Goal: Task Accomplishment & Management: Complete application form

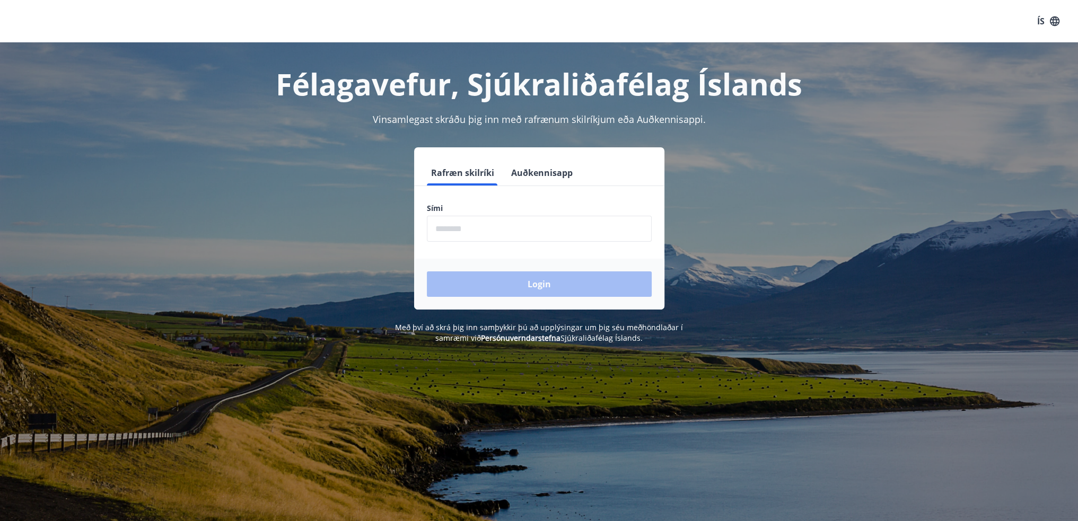
click at [465, 221] on input "phone" at bounding box center [539, 229] width 225 height 26
type input "********"
click at [502, 281] on button "Login" at bounding box center [539, 284] width 225 height 25
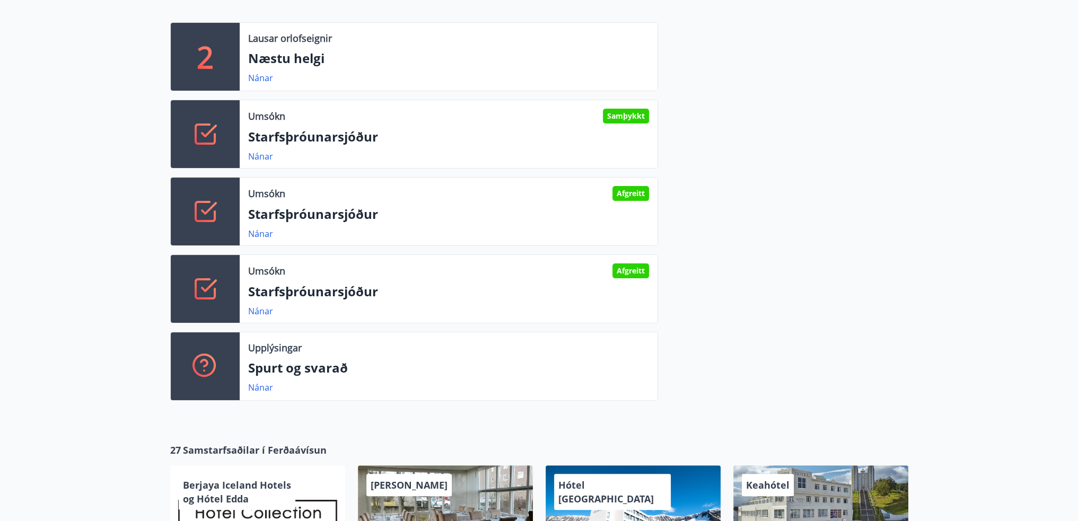
scroll to position [318, 0]
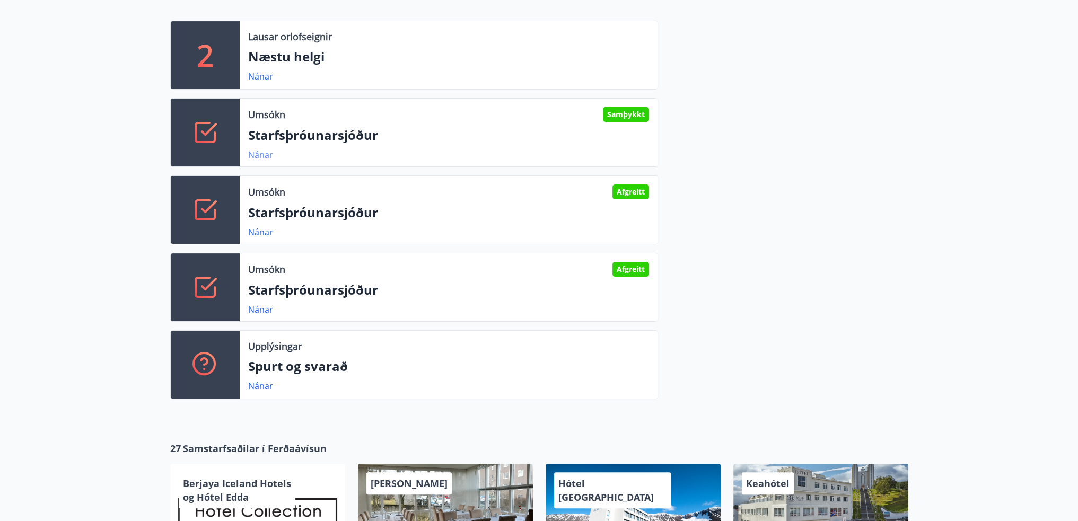
click at [263, 154] on link "Nánar" at bounding box center [260, 155] width 25 height 12
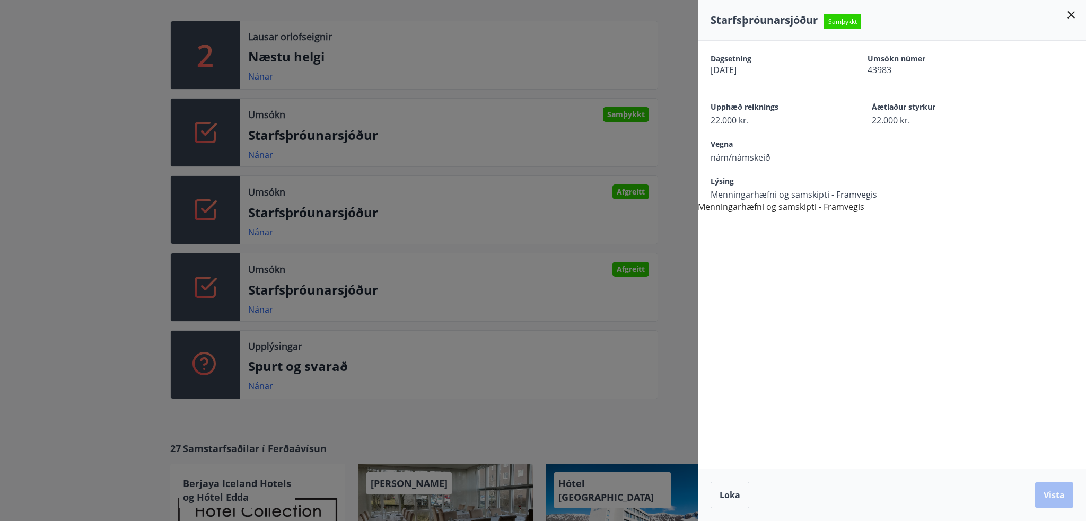
click at [263, 151] on div at bounding box center [543, 260] width 1086 height 521
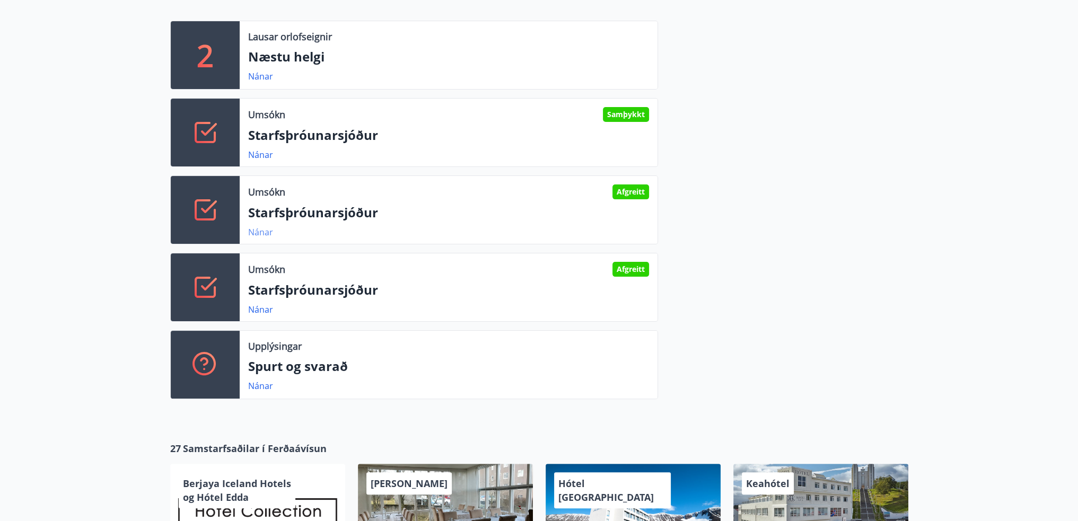
click at [259, 230] on link "Nánar" at bounding box center [260, 232] width 25 height 12
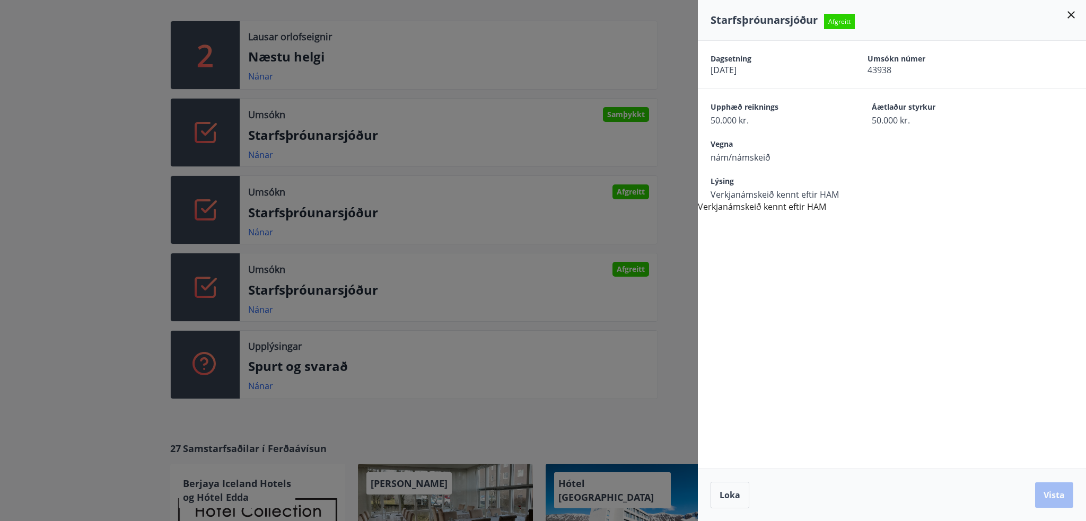
click at [259, 229] on div at bounding box center [543, 260] width 1086 height 521
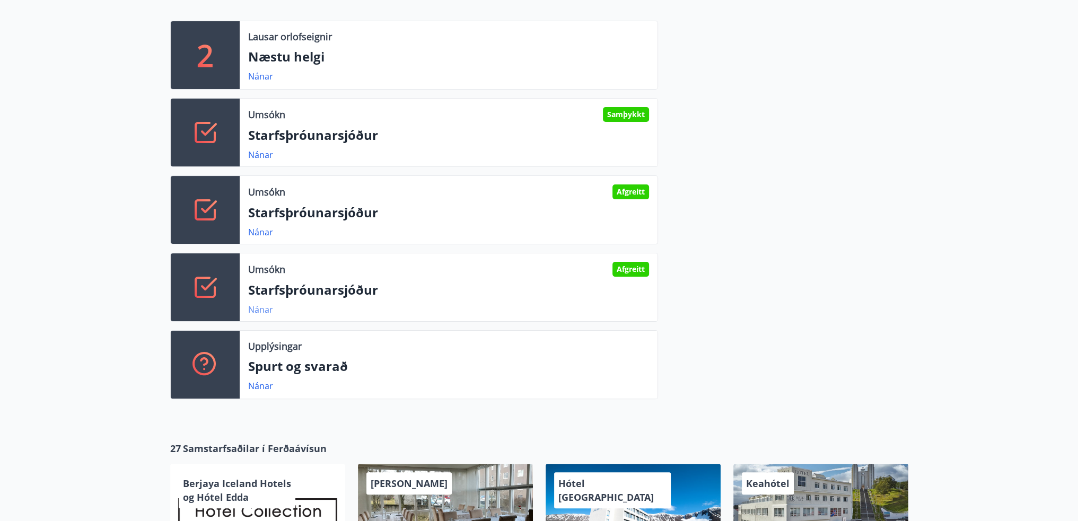
click at [260, 305] on link "Nánar" at bounding box center [260, 310] width 25 height 12
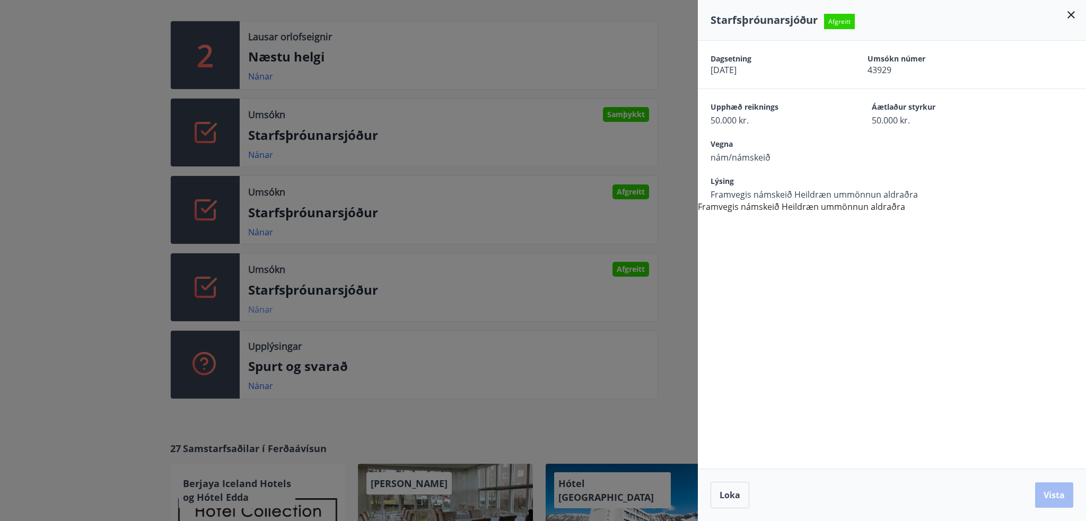
click at [260, 305] on div at bounding box center [543, 260] width 1086 height 521
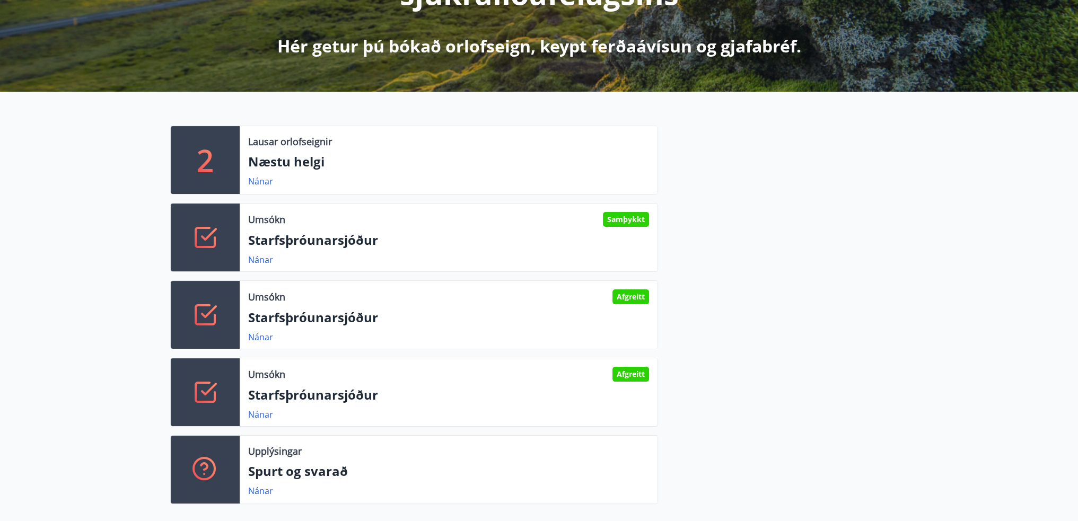
scroll to position [212, 0]
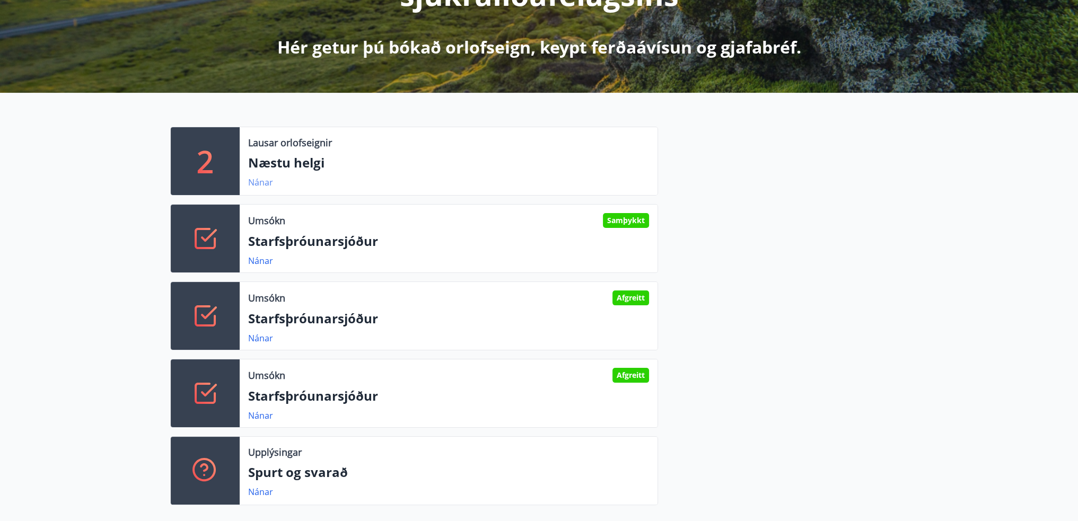
click at [261, 182] on link "Nánar" at bounding box center [260, 183] width 25 height 12
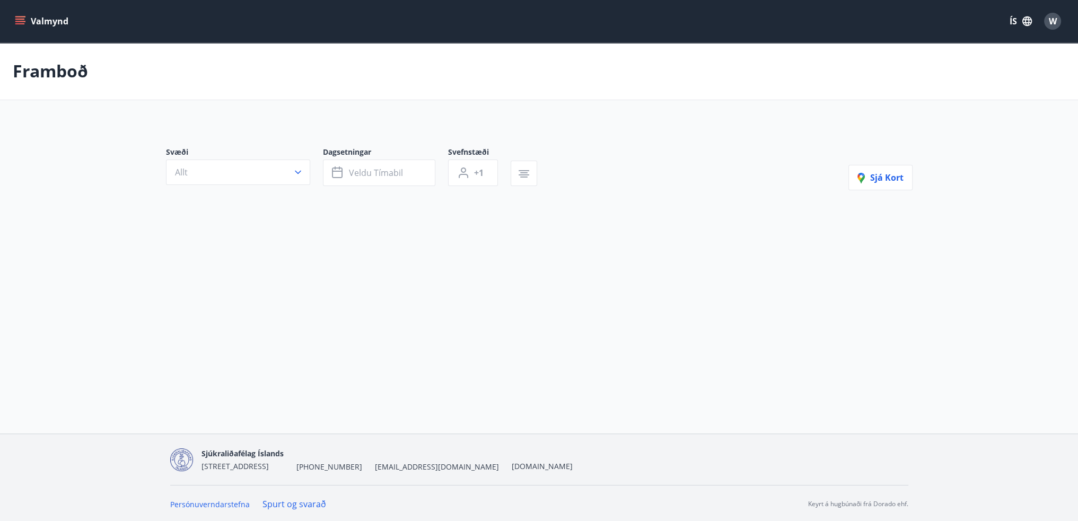
type input "*"
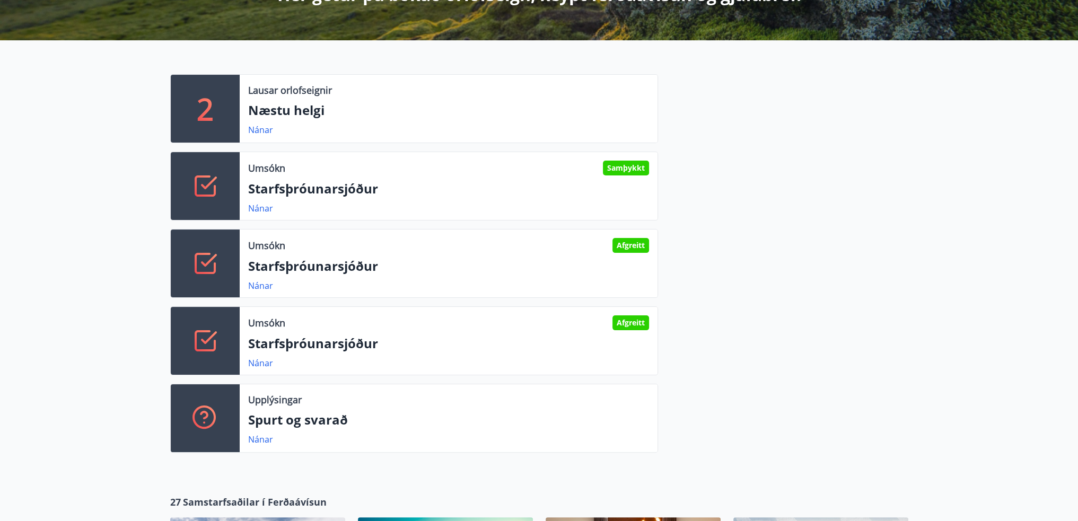
scroll to position [265, 0]
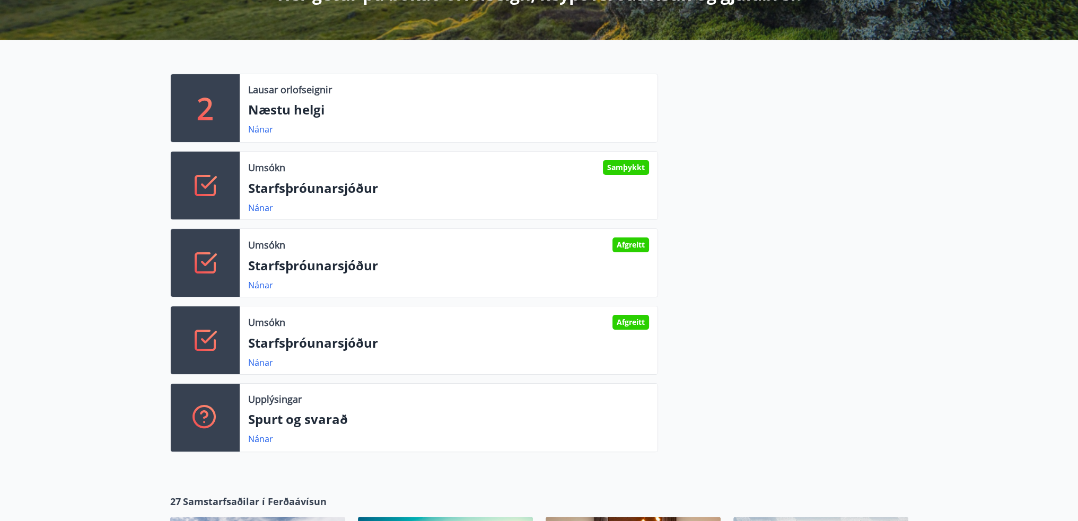
click at [264, 138] on div "Lausar orlofseignir Næstu helgi Nánar" at bounding box center [449, 108] width 418 height 68
click at [265, 131] on link "Nánar" at bounding box center [260, 130] width 25 height 12
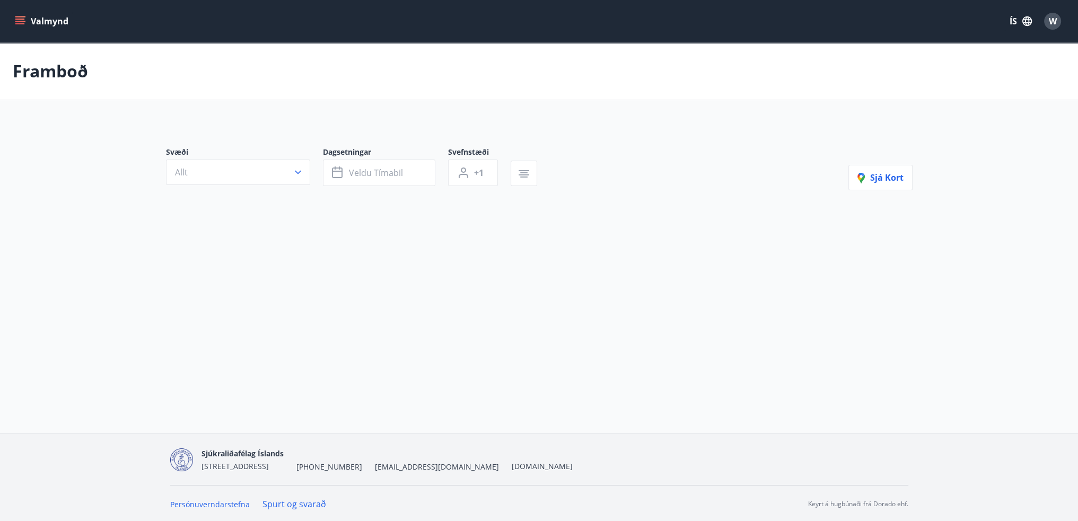
type input "*"
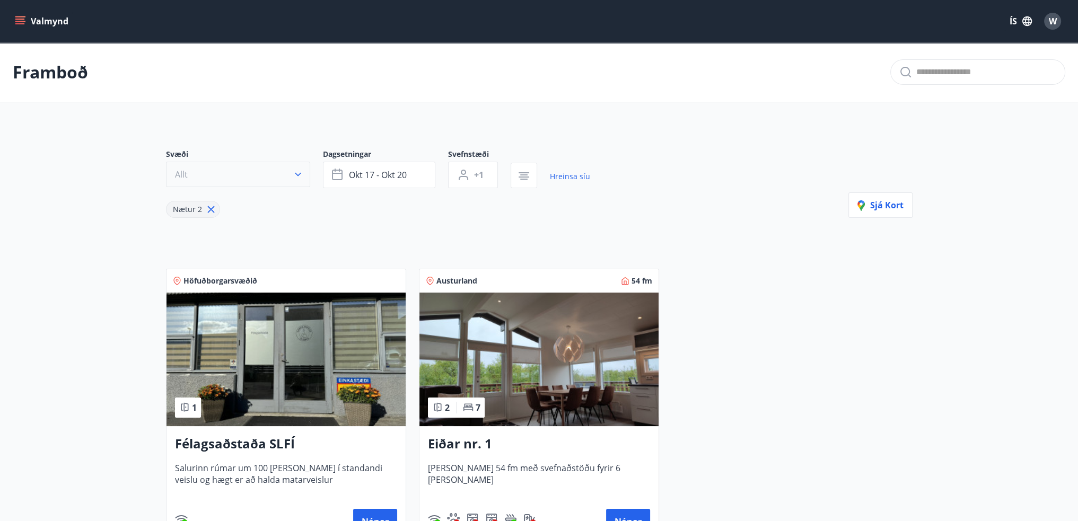
click at [270, 176] on button "Allt" at bounding box center [238, 174] width 144 height 25
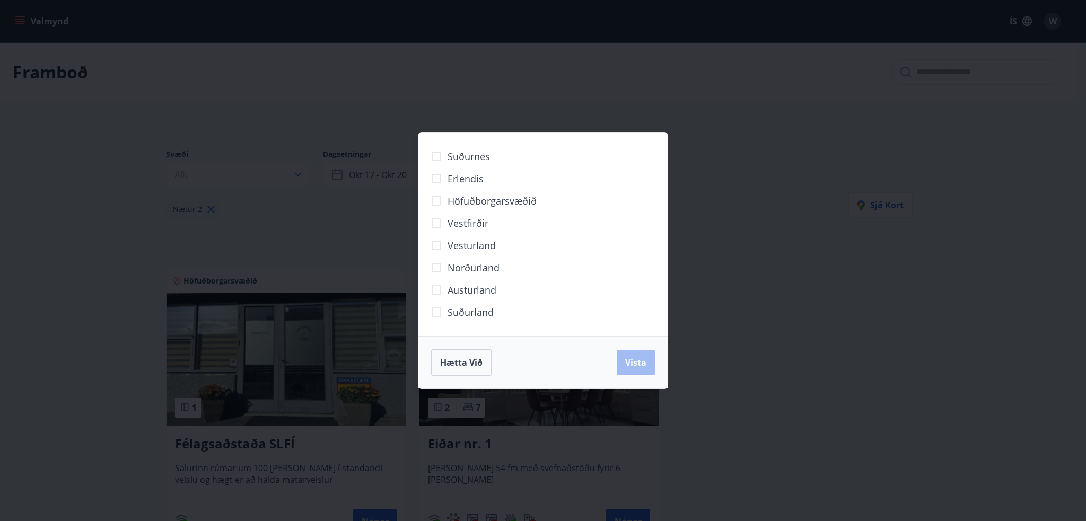
click at [284, 121] on div "Suðurnes Erlendis Höfuðborgarsvæðið Vestfirðir Vesturland Norðurland Austurland…" at bounding box center [543, 260] width 1086 height 521
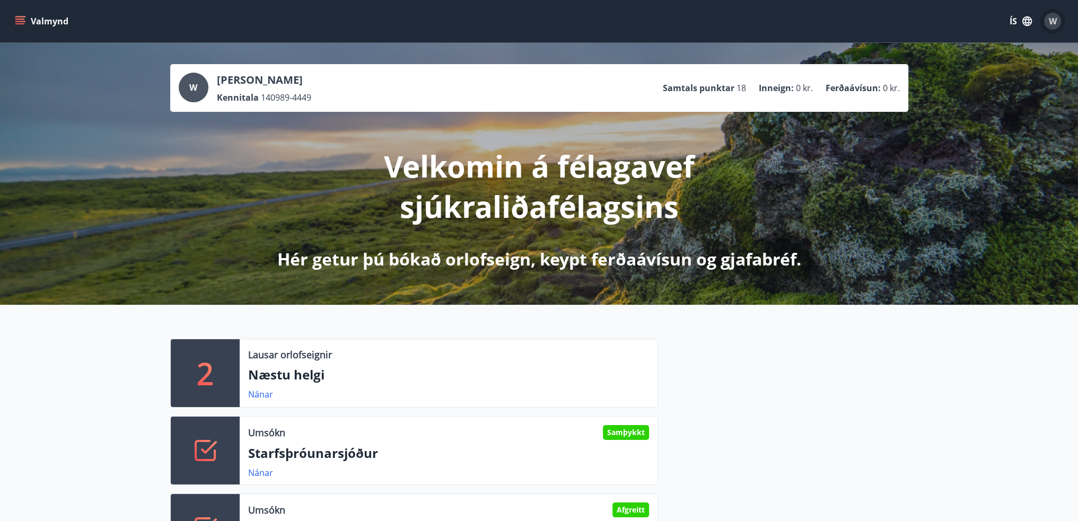
click at [1051, 21] on span "W" at bounding box center [1053, 21] width 8 height 12
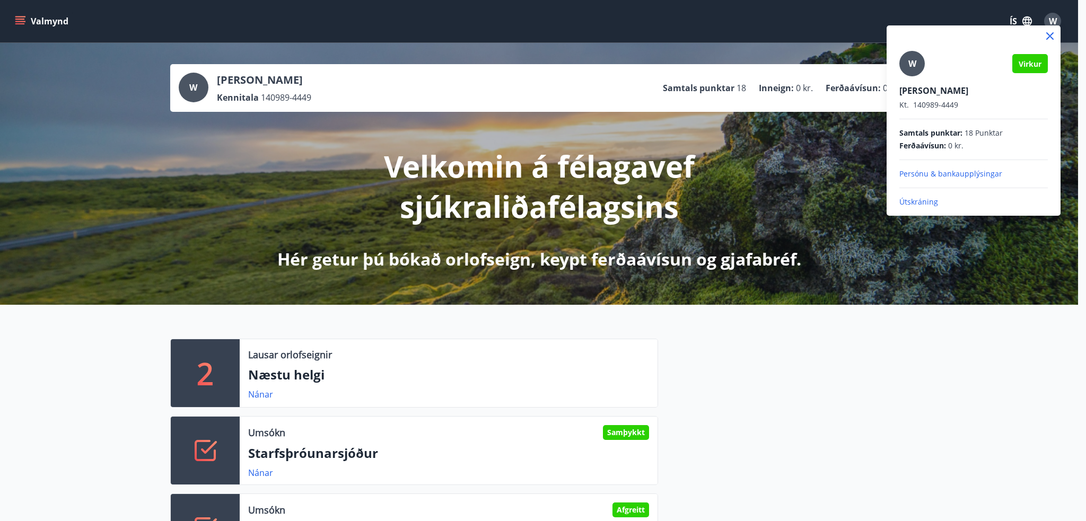
click at [681, 135] on div at bounding box center [543, 260] width 1086 height 521
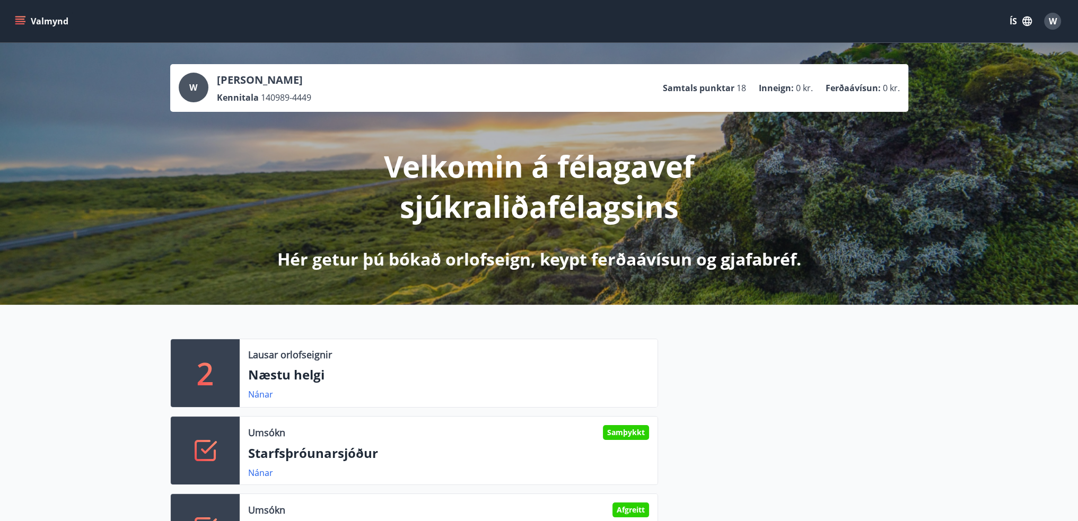
click at [189, 84] on span "W" at bounding box center [193, 88] width 8 height 12
click at [17, 16] on icon "menu" at bounding box center [21, 16] width 12 height 1
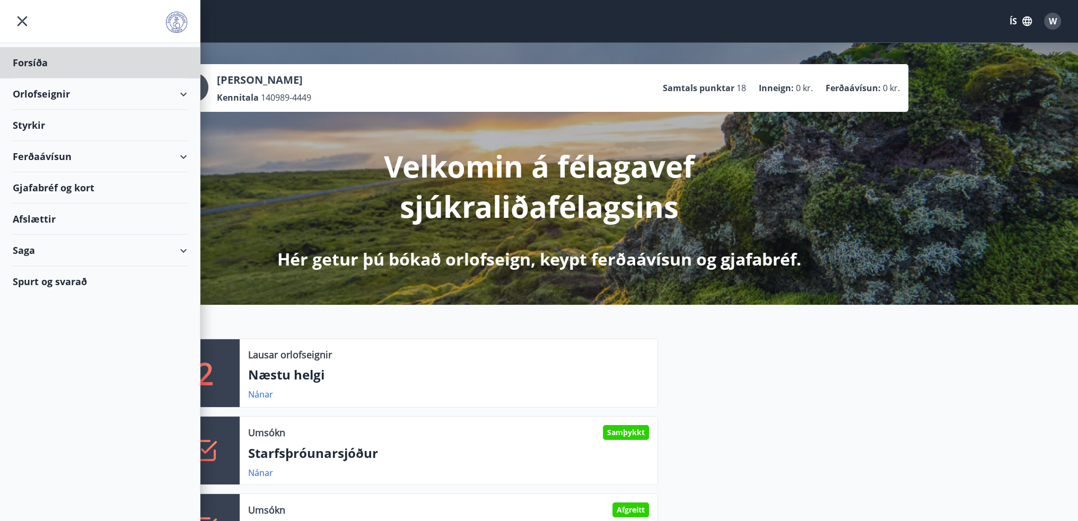
click at [49, 133] on div "Styrkir" at bounding box center [100, 125] width 175 height 31
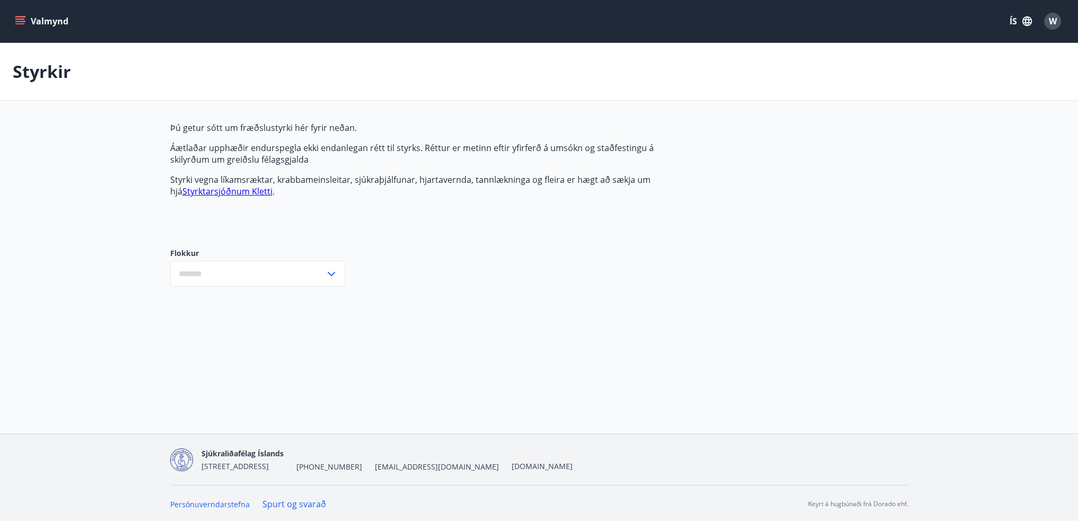
type input "***"
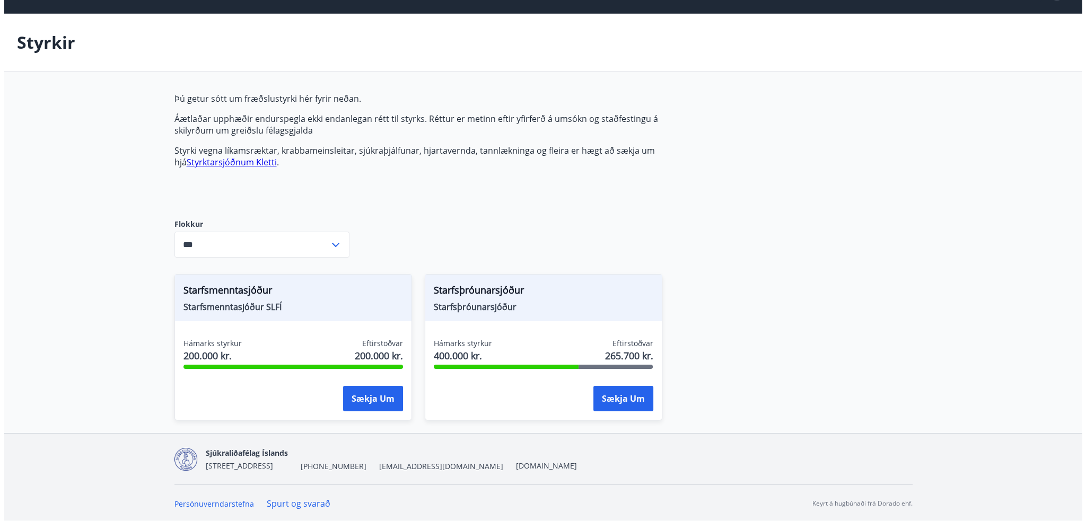
scroll to position [30, 0]
click at [618, 405] on button "Sækja um" at bounding box center [619, 398] width 60 height 25
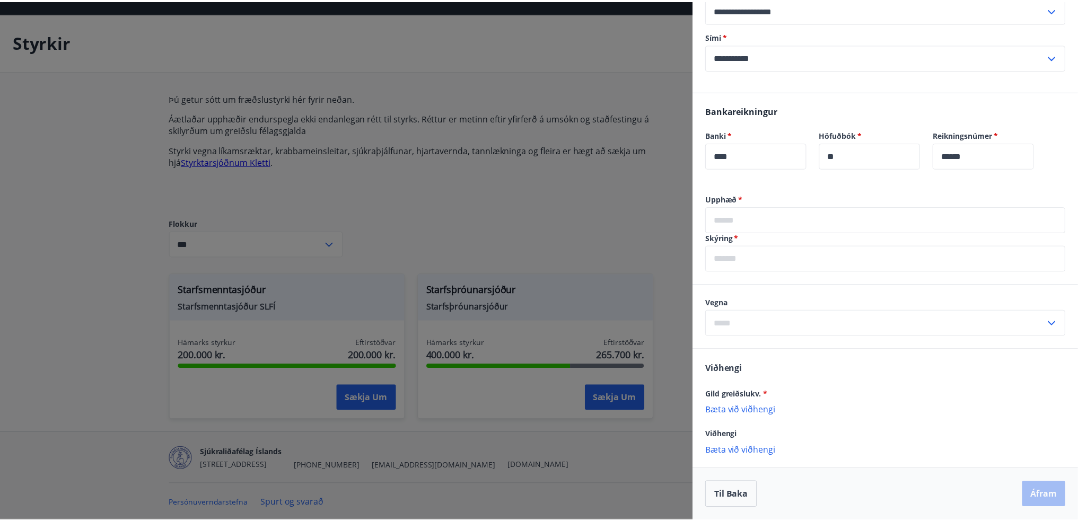
scroll to position [734, 0]
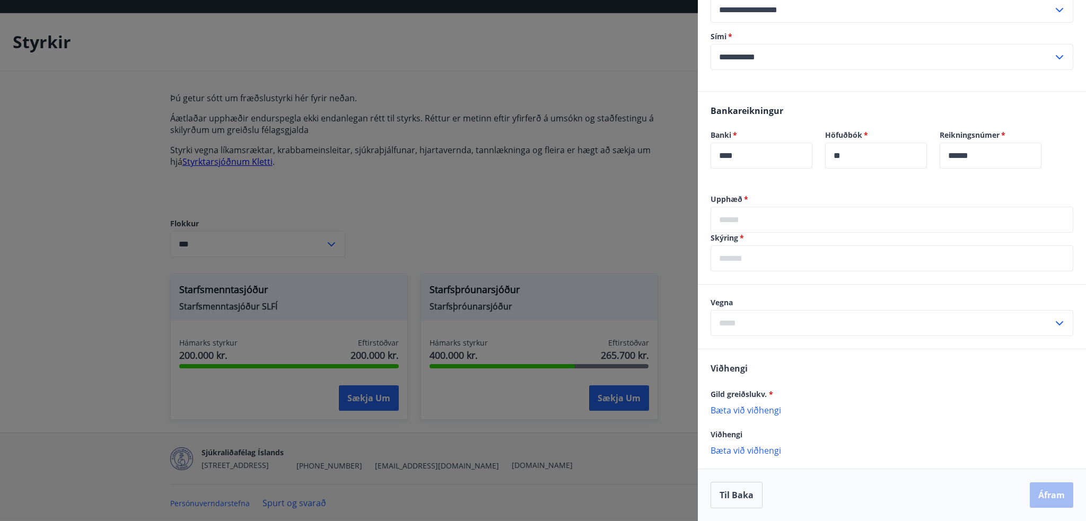
click at [605, 228] on div at bounding box center [543, 260] width 1086 height 521
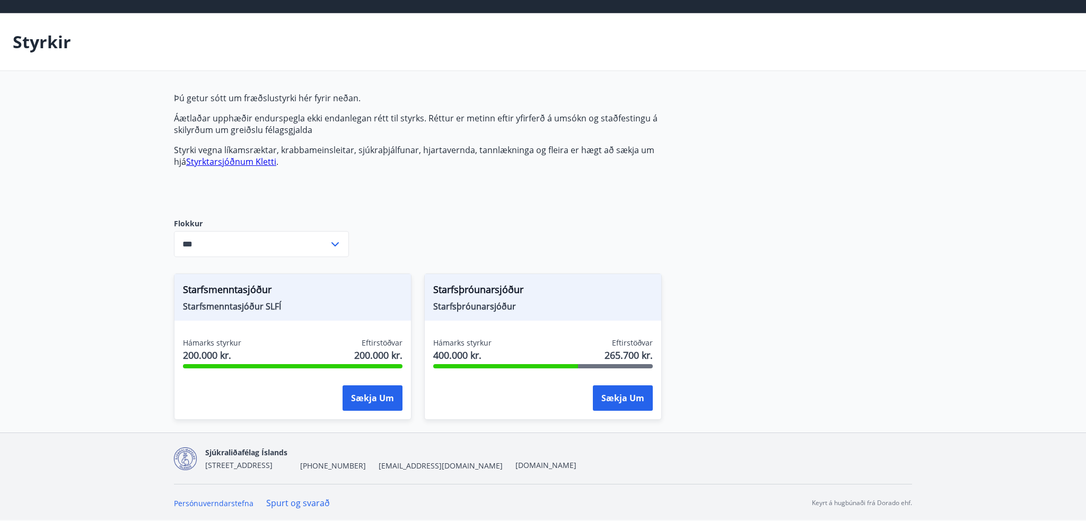
scroll to position [0, 0]
click at [617, 398] on button "Sækja um" at bounding box center [619, 398] width 60 height 25
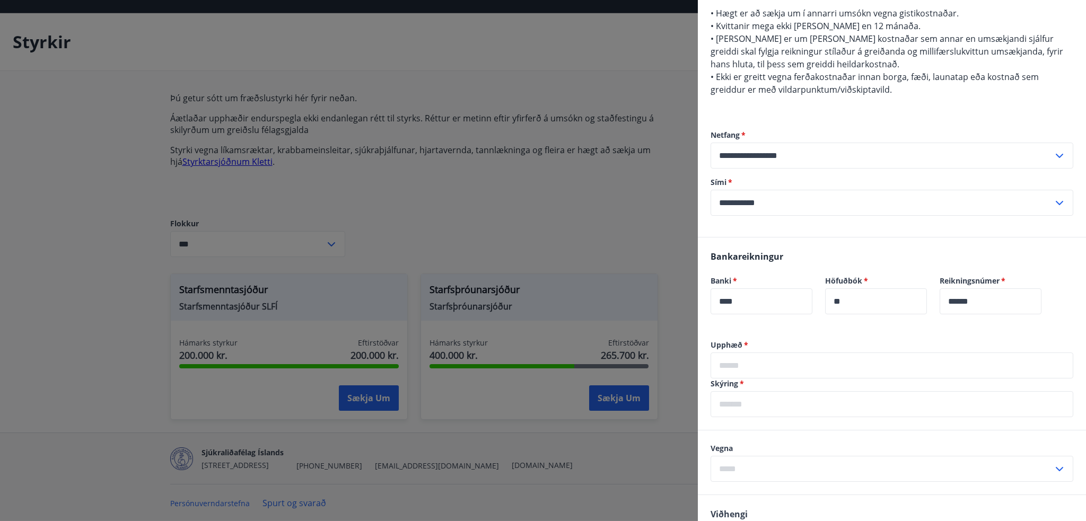
scroll to position [636, 0]
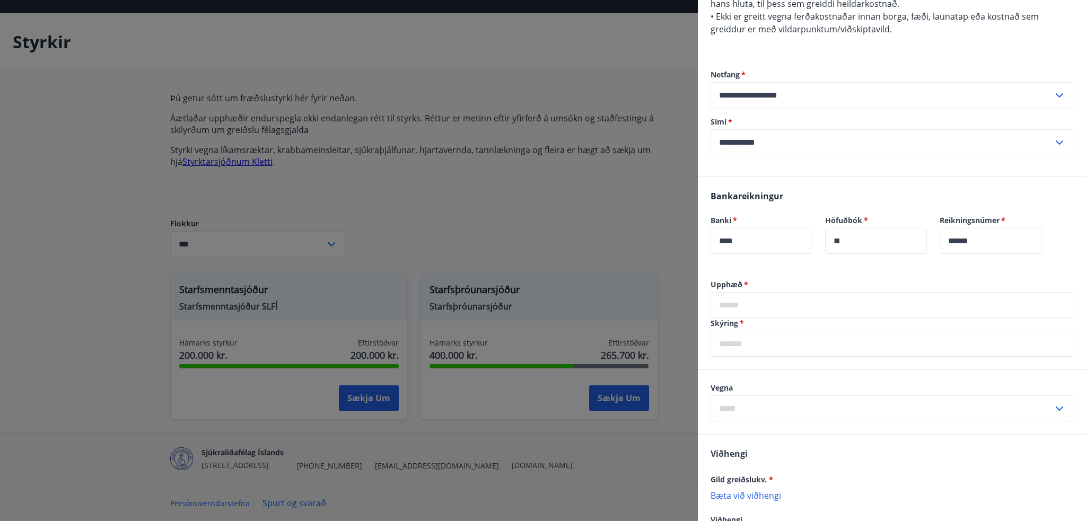
click at [803, 318] on input "text" at bounding box center [892, 305] width 363 height 26
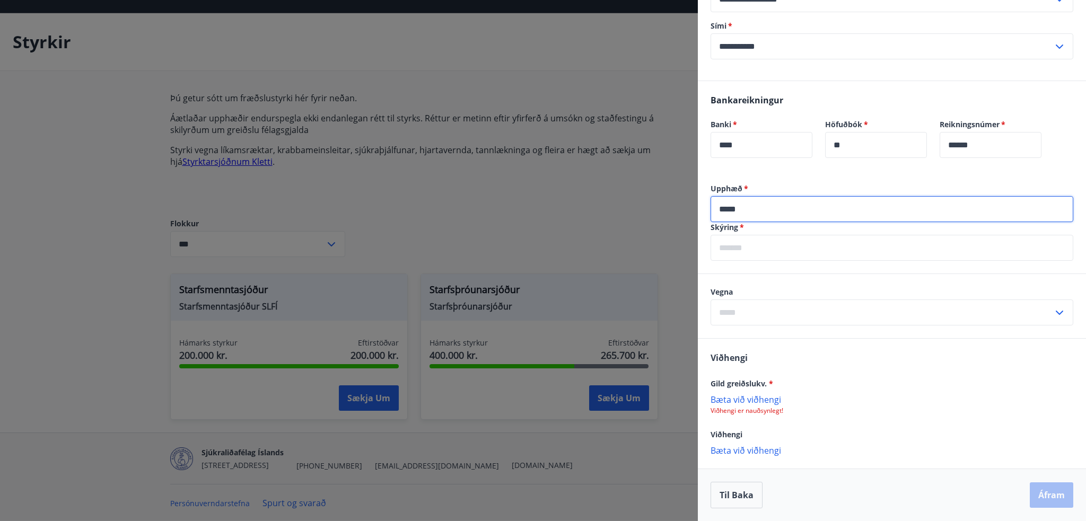
scroll to position [743, 0]
type input "*****"
click at [793, 252] on input "text" at bounding box center [892, 248] width 363 height 26
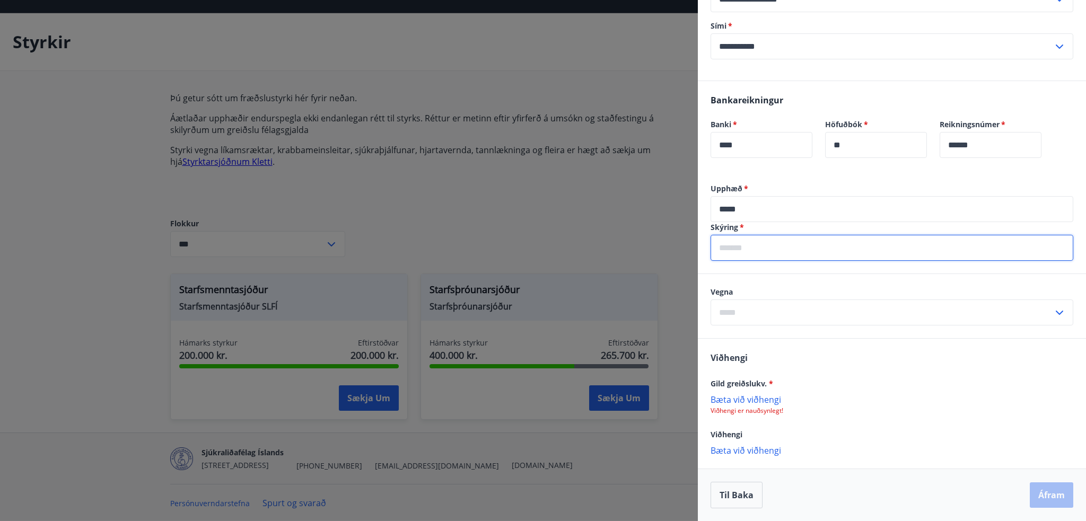
click at [859, 331] on div "Vegna ​" at bounding box center [892, 306] width 388 height 64
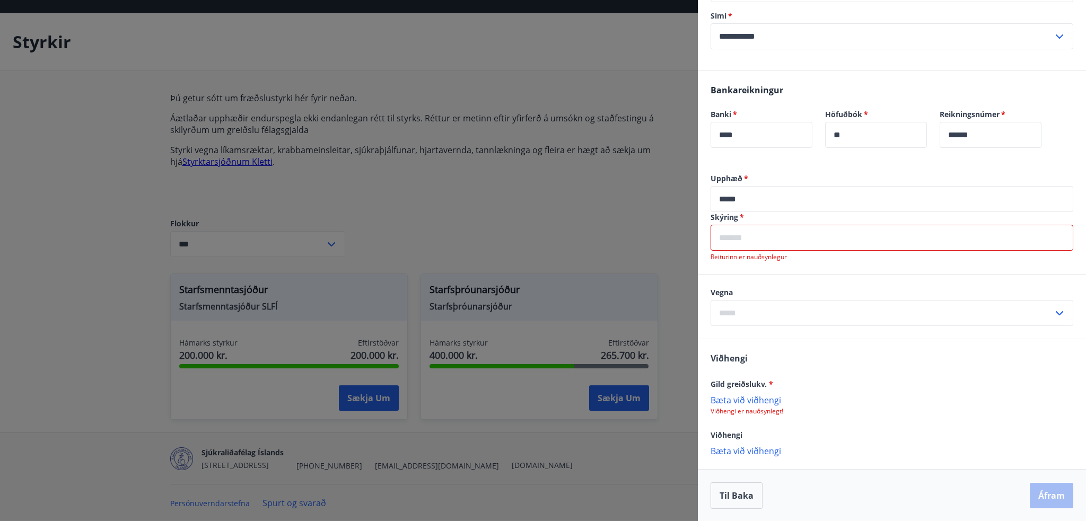
click at [857, 324] on input "text" at bounding box center [882, 313] width 343 height 26
click at [817, 364] on li "Nám/Námskeið" at bounding box center [892, 354] width 362 height 19
type input "**********"
click at [828, 274] on div "Upphæð   * ***** ​ Skýring   * ​ Reiturinn er nauðsynlegur" at bounding box center [892, 223] width 388 height 101
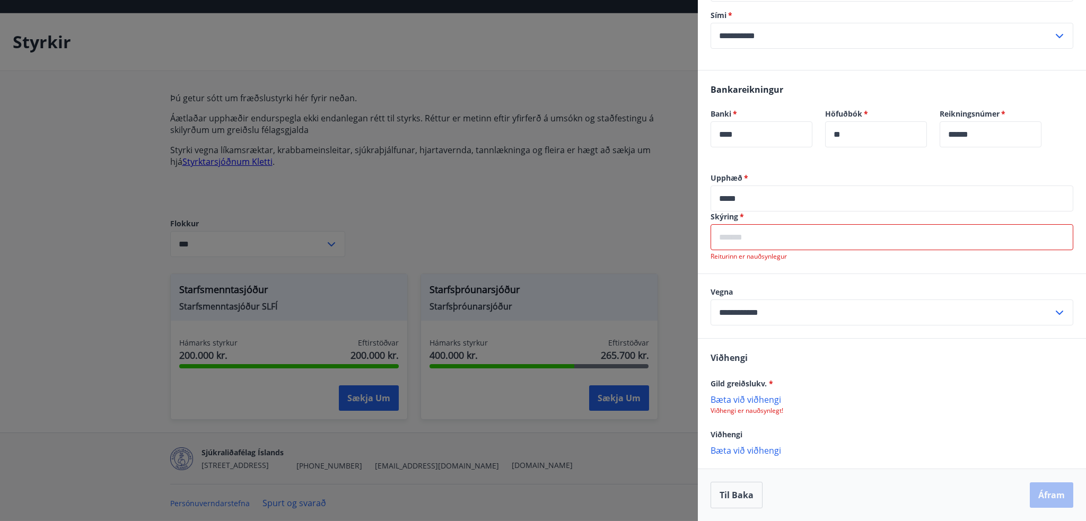
click at [804, 237] on input "text" at bounding box center [892, 237] width 363 height 26
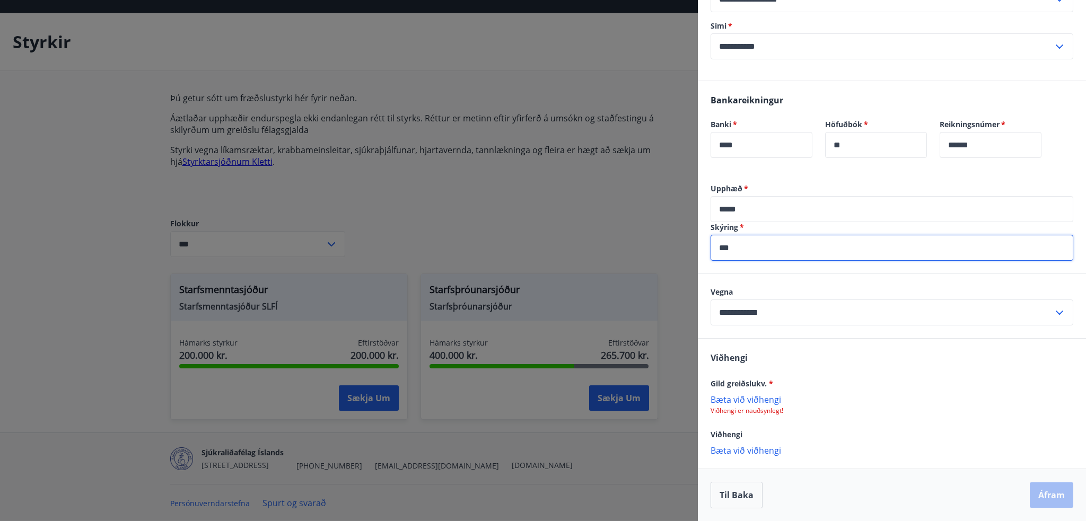
type input "***"
click at [740, 400] on p "Bæta við viðhengi" at bounding box center [892, 399] width 363 height 11
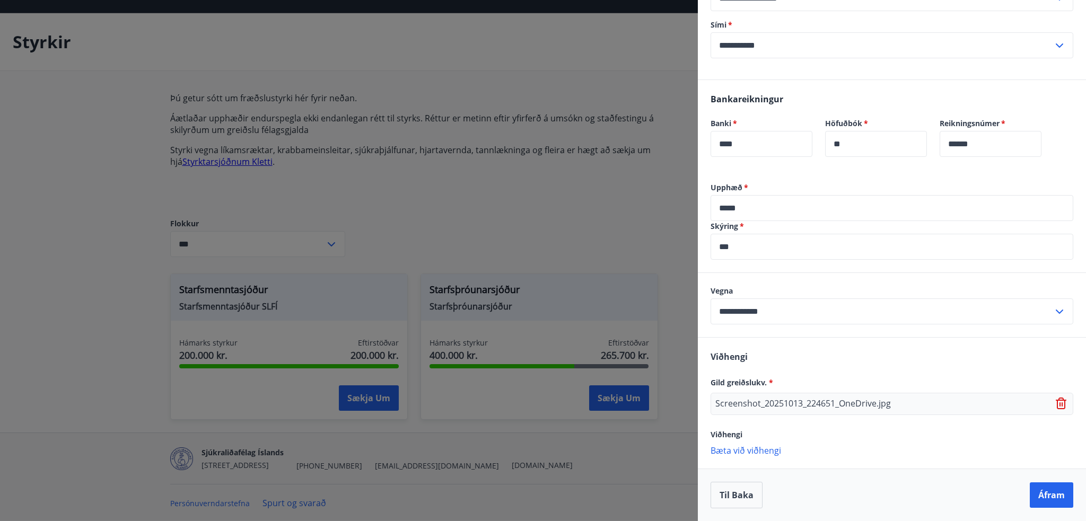
scroll to position [745, 0]
click at [1048, 490] on button "Áfram" at bounding box center [1051, 495] width 43 height 25
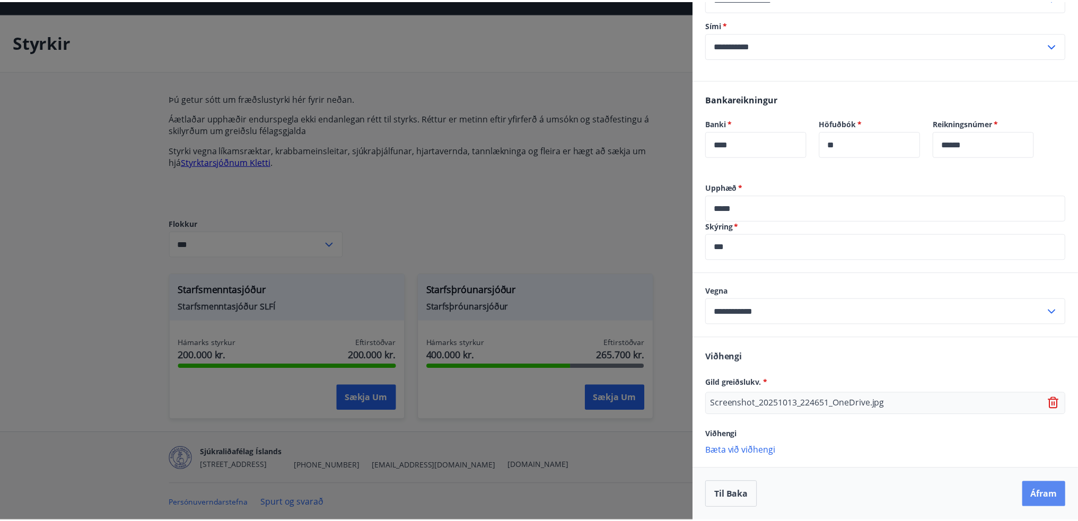
scroll to position [0, 0]
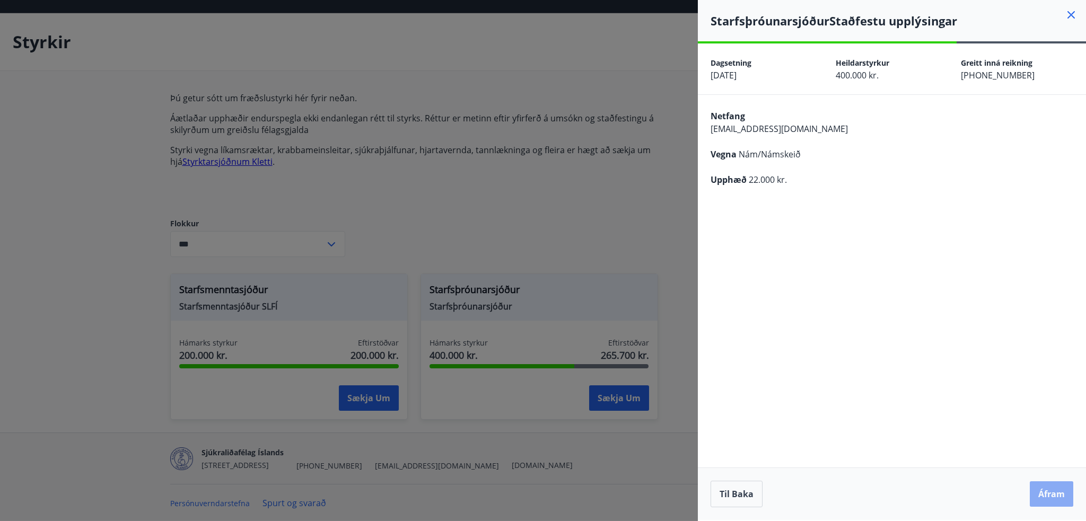
click at [1051, 496] on button "Áfram" at bounding box center [1051, 494] width 43 height 25
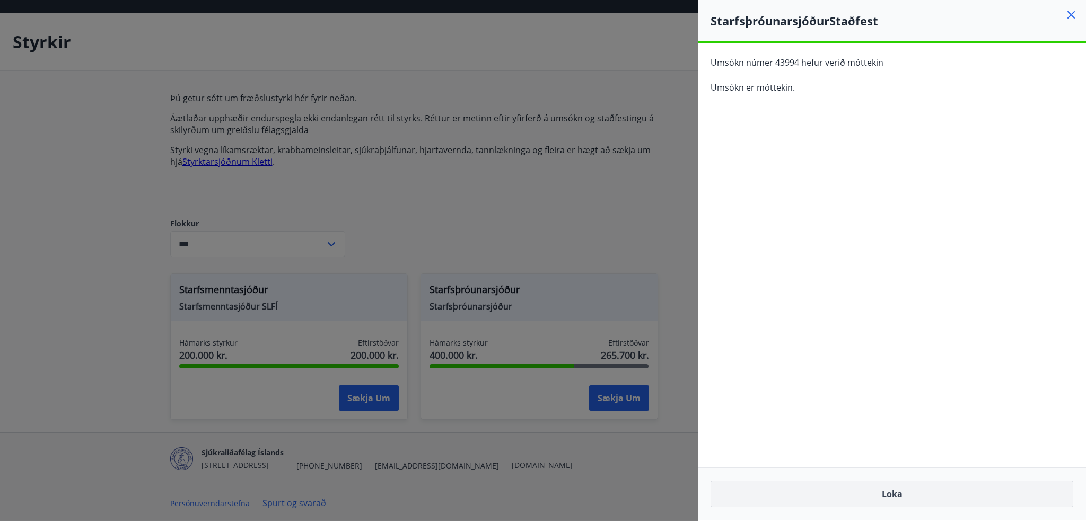
click at [912, 496] on button "Loka" at bounding box center [892, 494] width 363 height 27
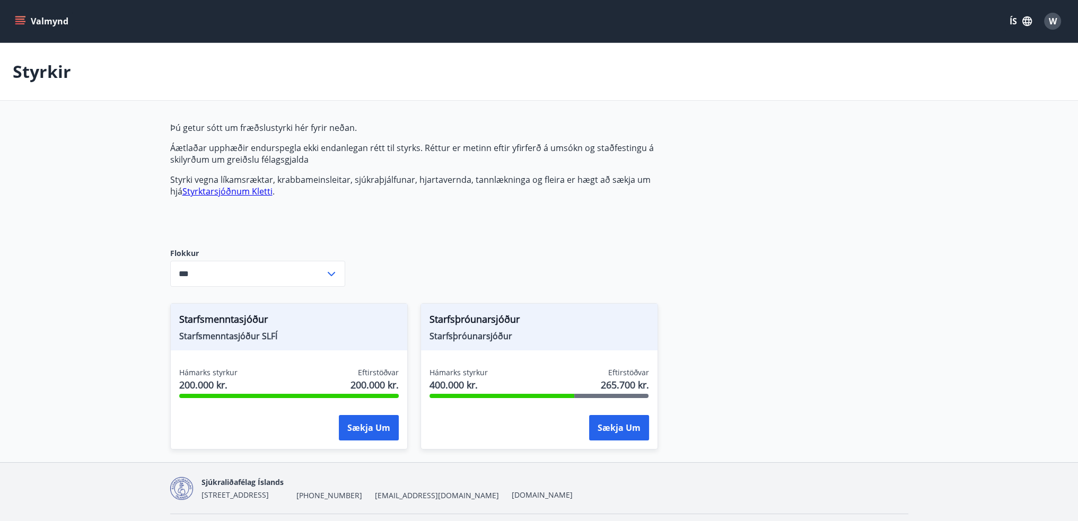
click at [45, 22] on button "Valmynd" at bounding box center [43, 21] width 60 height 19
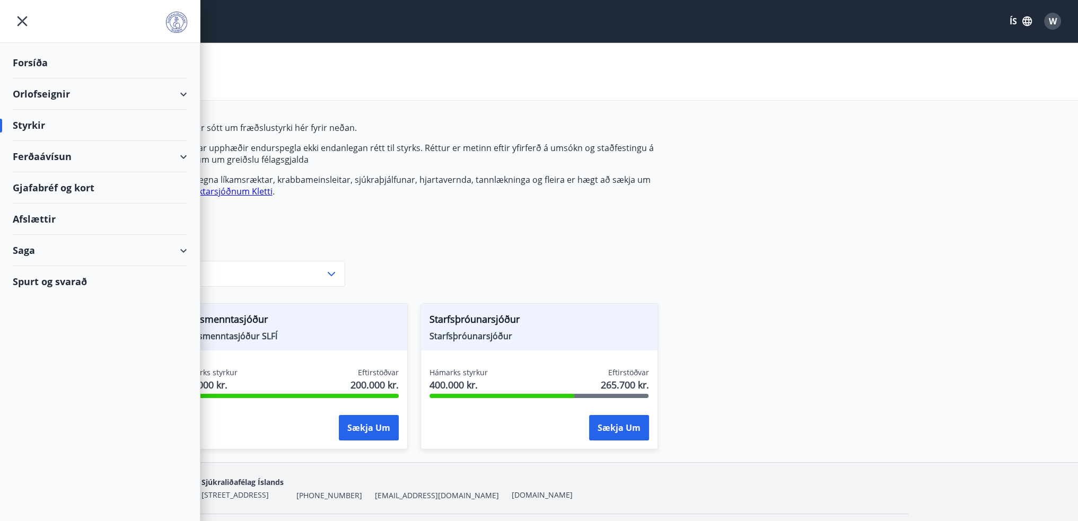
click at [55, 61] on div "Forsíða" at bounding box center [100, 62] width 175 height 31
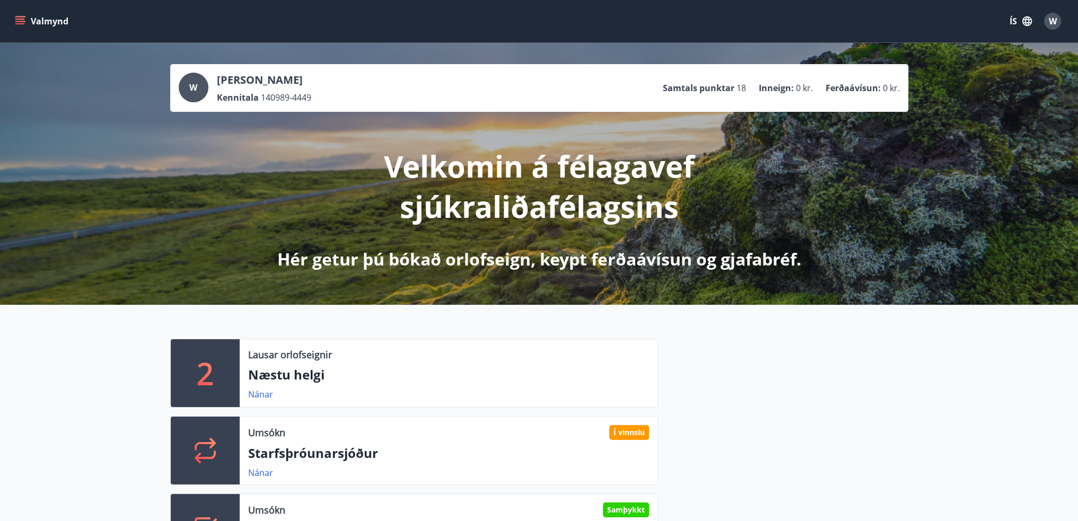
click at [188, 90] on div "W" at bounding box center [194, 88] width 30 height 30
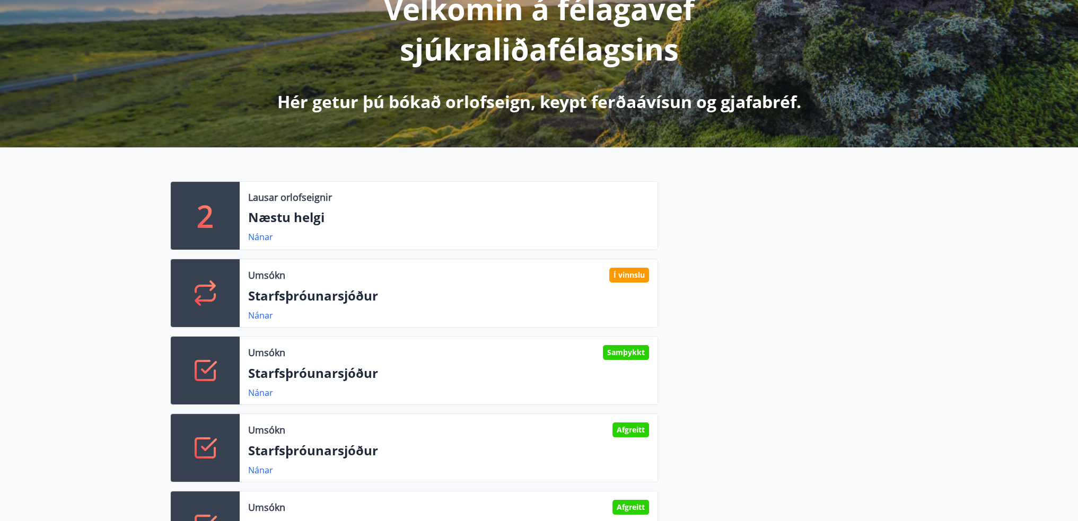
scroll to position [159, 0]
